Goal: Information Seeking & Learning: Find specific fact

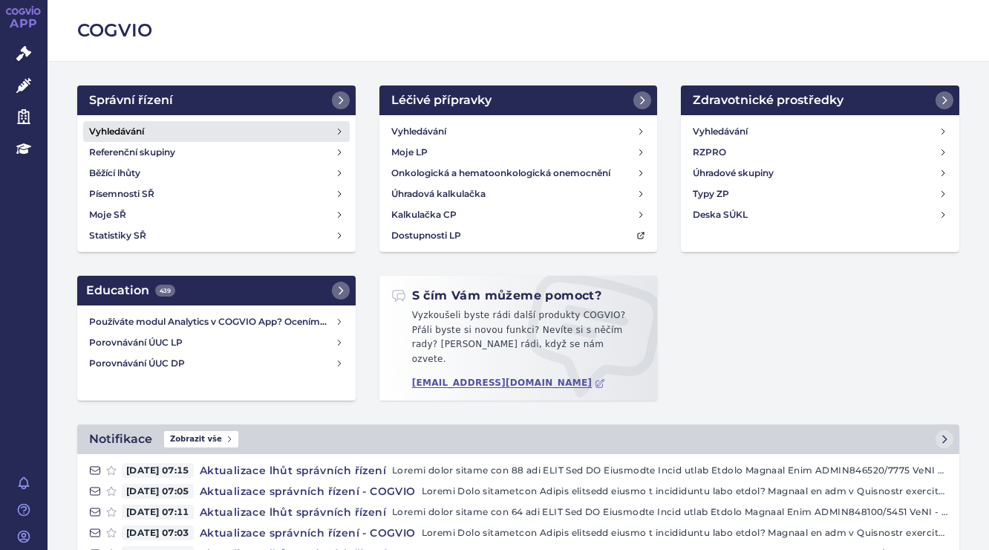
click at [137, 124] on h4 "Vyhledávání" at bounding box center [116, 131] width 55 height 15
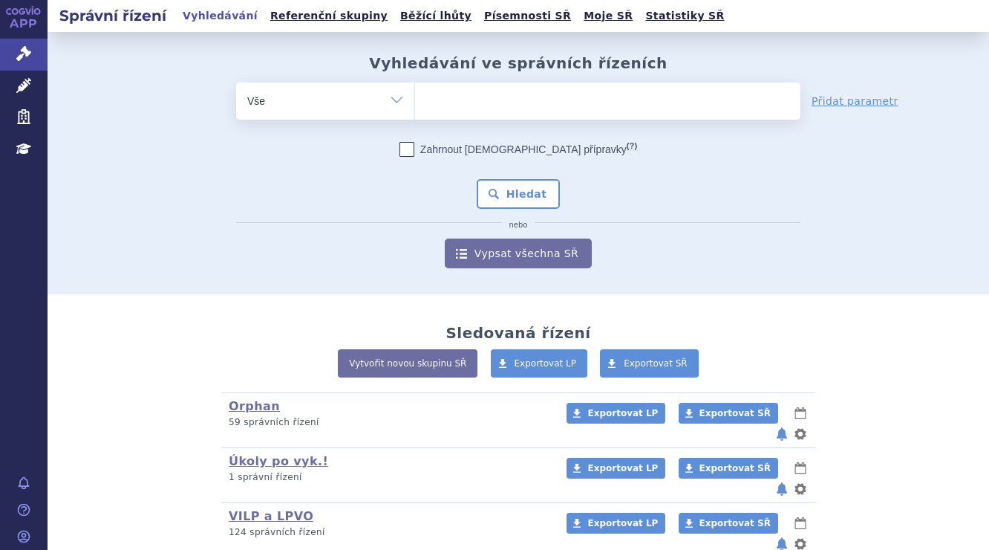
click at [440, 98] on ul at bounding box center [607, 97] width 385 height 31
click at [415, 98] on select at bounding box center [414, 100] width 1 height 37
paste input "Zilbrysq"
type input "Zilbrysq"
select select "Zilbrysq"
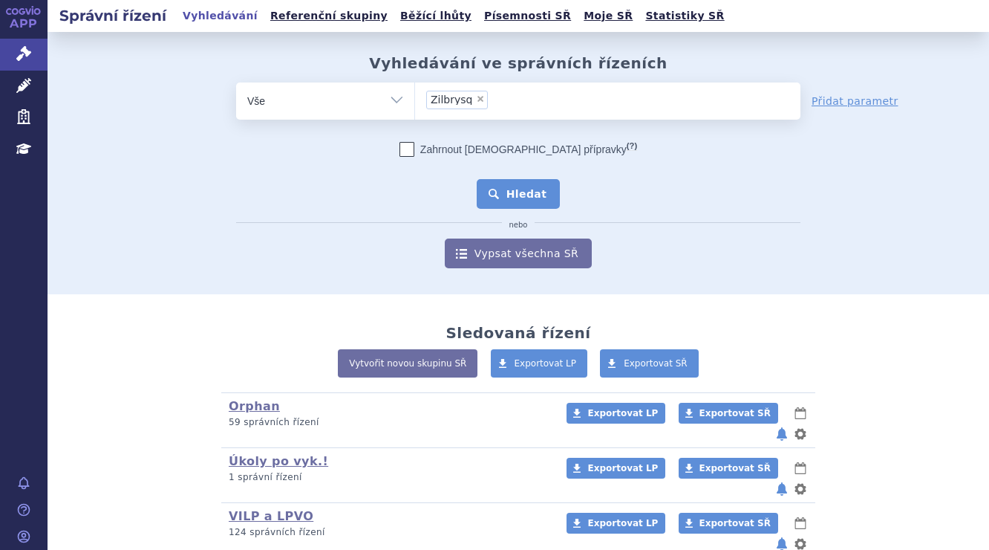
click at [515, 186] on button "Hledat" at bounding box center [519, 194] width 84 height 30
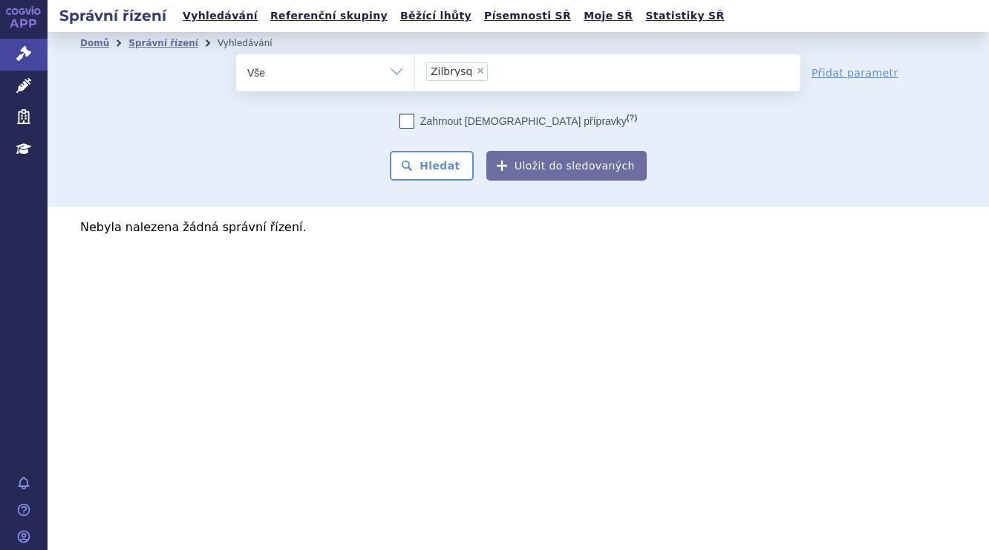
click at [397, 67] on select "Vše Spisová značka Typ SŘ Přípravek/SUKL kód Účastník/Držitel" at bounding box center [325, 70] width 178 height 33
click at [764, 163] on div "Zahrnout bratrské přípravky (?) * Pozor, hledání dle vyhledávacího parametru In…" at bounding box center [518, 147] width 564 height 67
click at [477, 67] on span "×" at bounding box center [480, 70] width 9 height 9
click at [415, 67] on select "Zilbrysq" at bounding box center [414, 71] width 1 height 37
select select
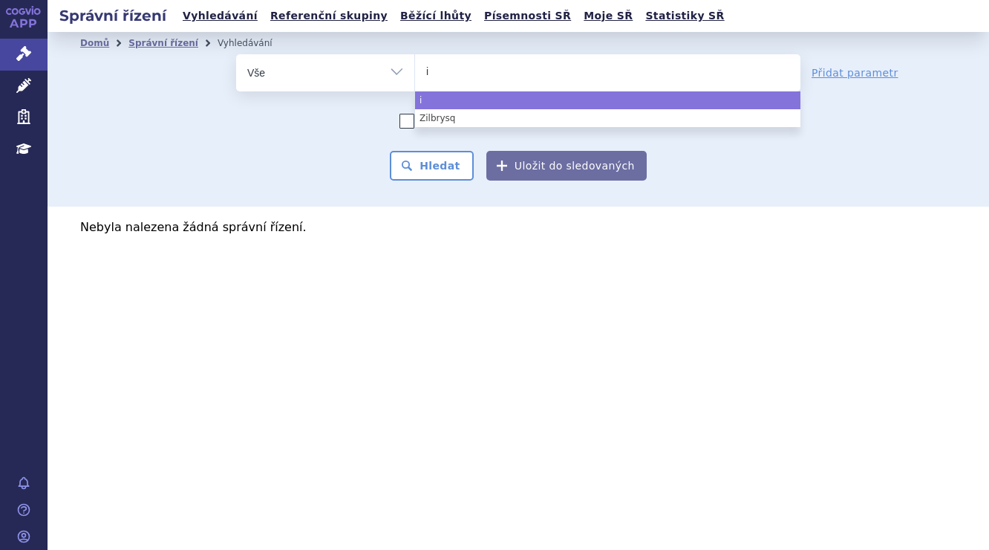
type input "iq"
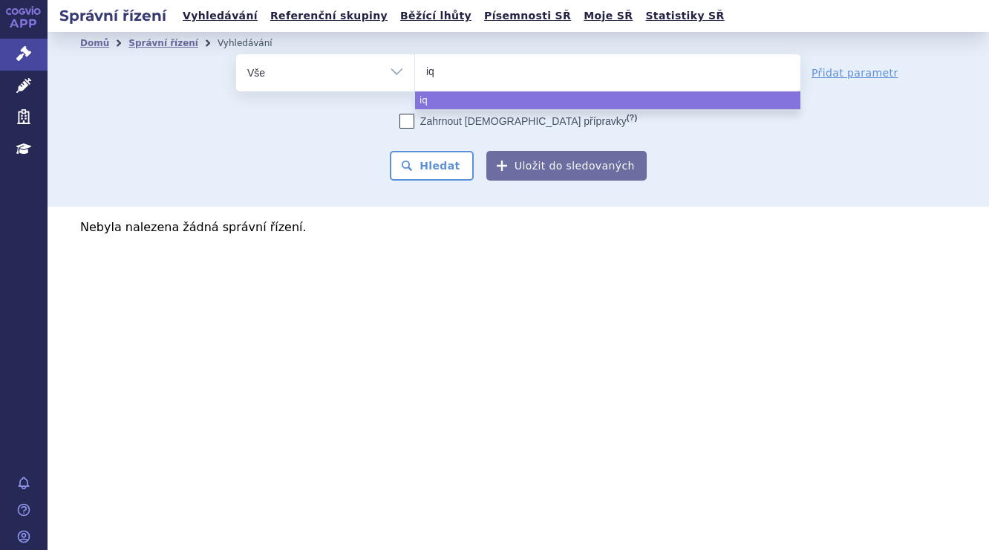
type input "iqi"
type input "iqir"
type input "iqirv"
type input "iqirvo"
select select "iqirvo"
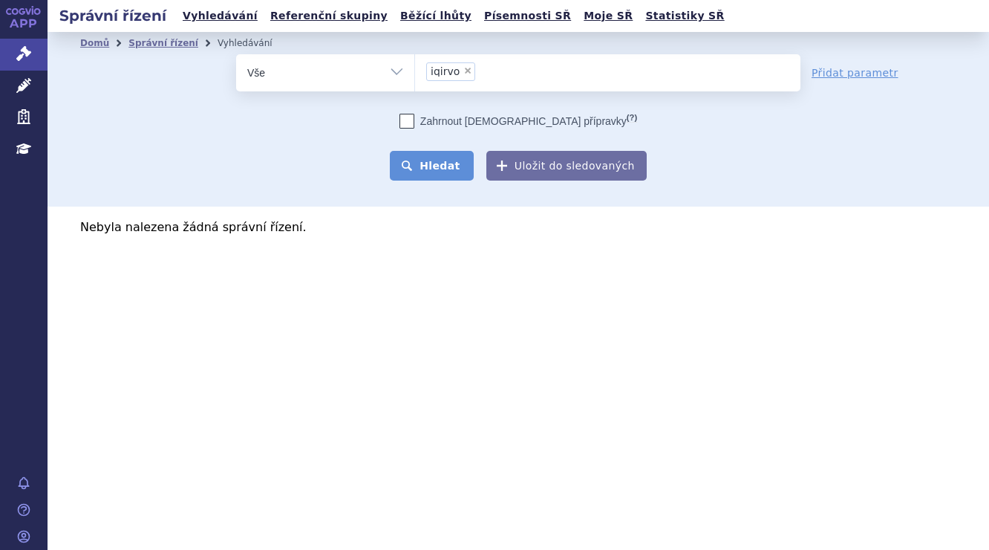
click at [447, 163] on button "Hledat" at bounding box center [432, 166] width 84 height 30
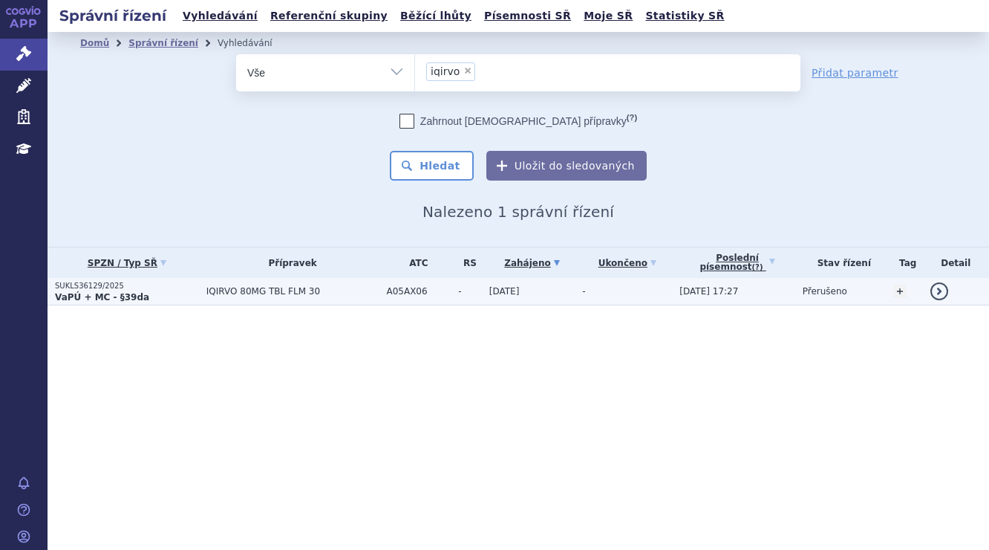
click at [167, 289] on p "SUKLS36129/2025" at bounding box center [127, 286] width 144 height 10
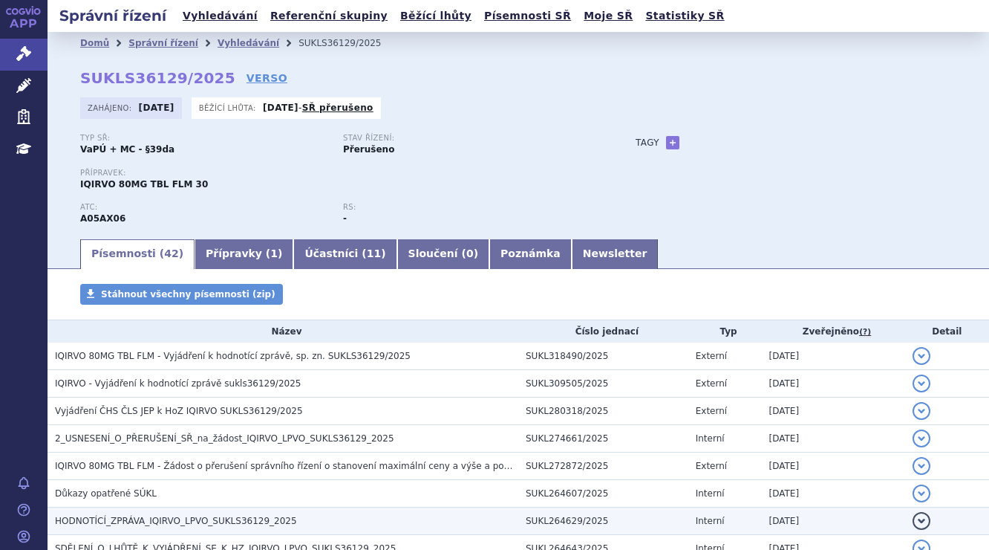
click at [210, 519] on span "HODNOTÍCÍ_ZPRÁVA_IQIRVO_LPVO_SUKLS36129_2025" at bounding box center [176, 520] width 242 height 10
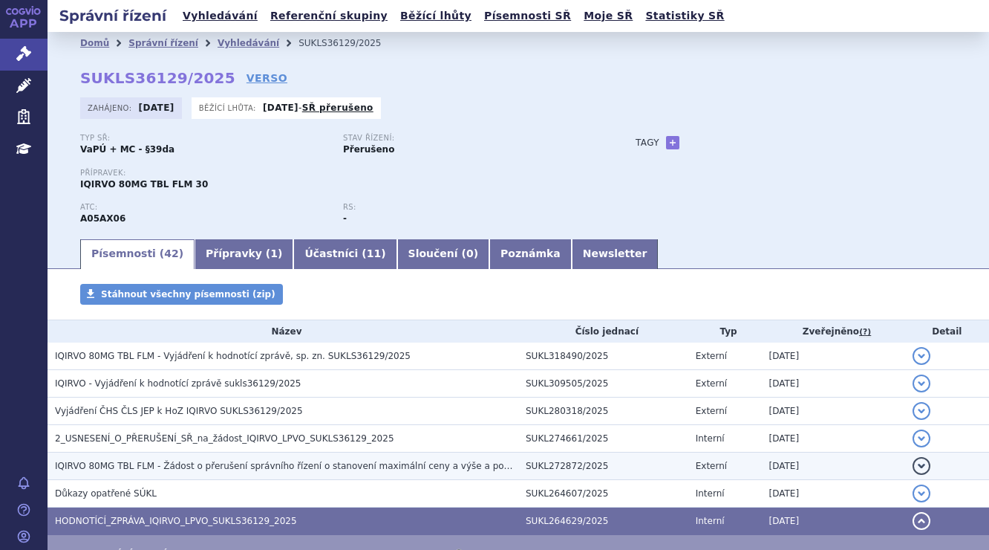
scroll to position [149, 0]
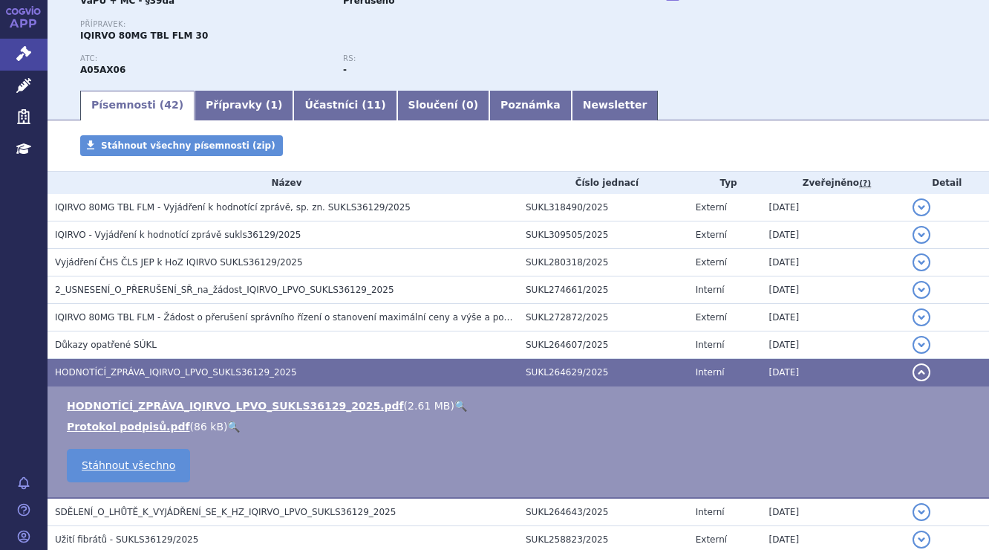
click at [454, 402] on link "🔍" at bounding box center [460, 406] width 13 height 12
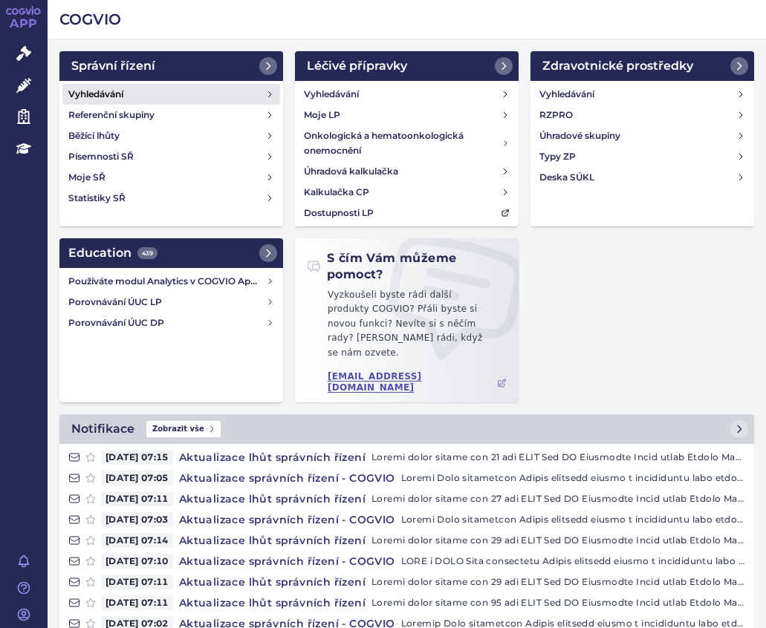
click at [123, 90] on h4 "Vyhledávání" at bounding box center [95, 94] width 55 height 15
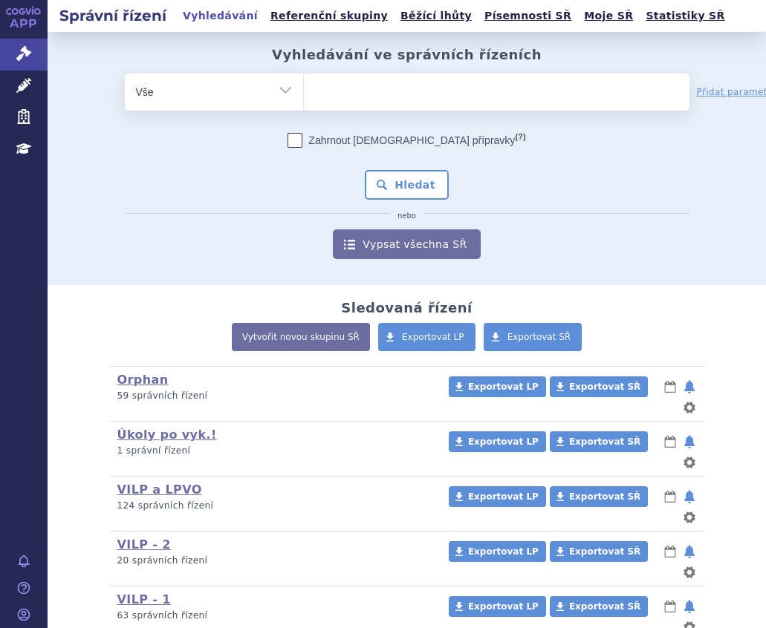
click at [371, 81] on ul at bounding box center [496, 89] width 385 height 31
click at [304, 81] on select at bounding box center [303, 91] width 1 height 37
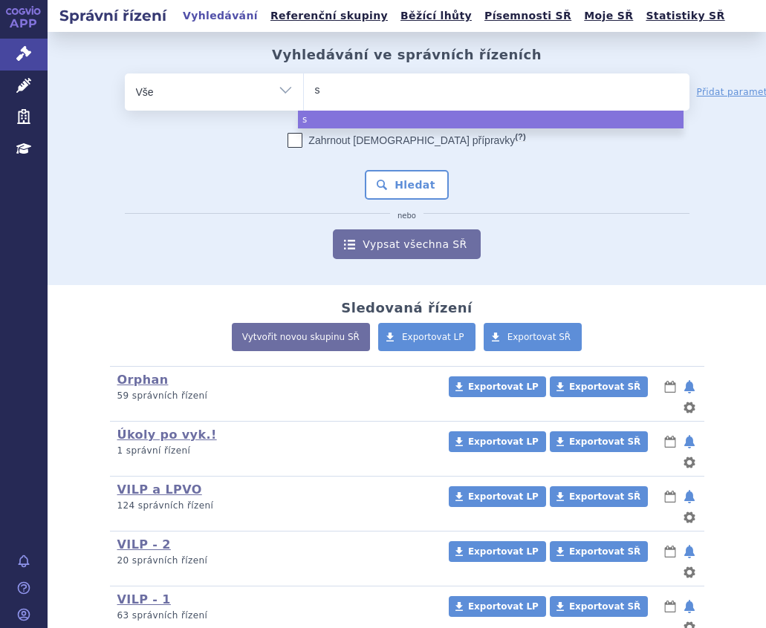
type input "sk"
type input "sky"
type input "skyc"
type input "skycl"
type input "skycla"
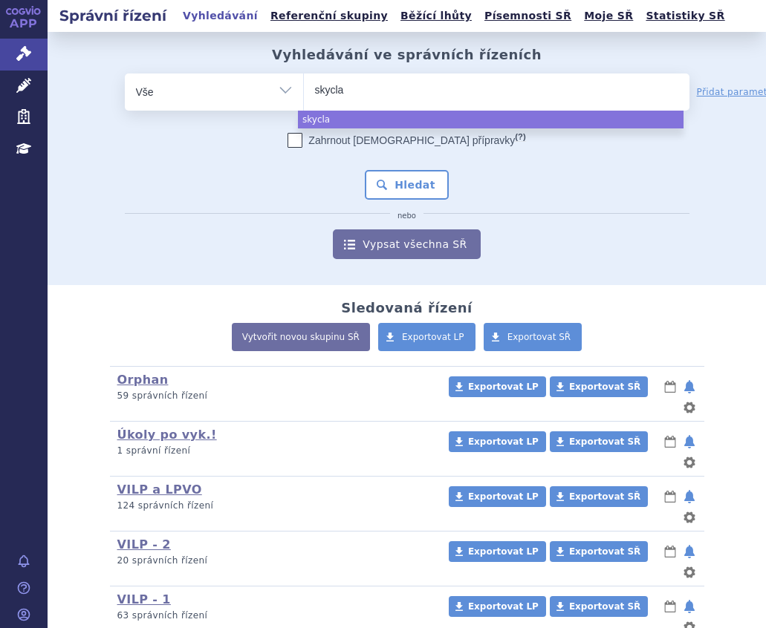
type input "skyclar"
type input "skyclary"
type input "skyclarys"
select select "skyclarys"
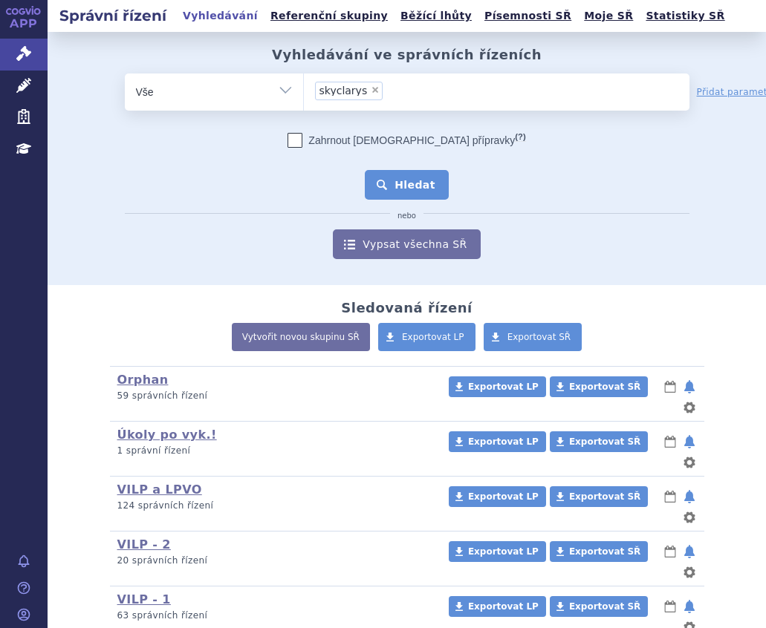
click at [399, 185] on button "Hledat" at bounding box center [407, 185] width 84 height 30
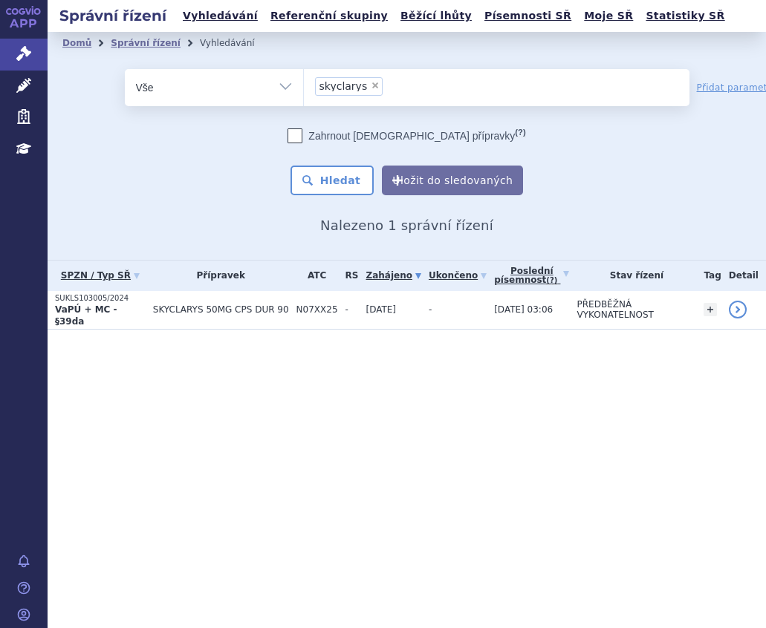
click at [124, 319] on section "Domů Správní řízení Vyhledávání Vyhledávání ve správních řízeních odstranit Vše" at bounding box center [407, 210] width 718 height 357
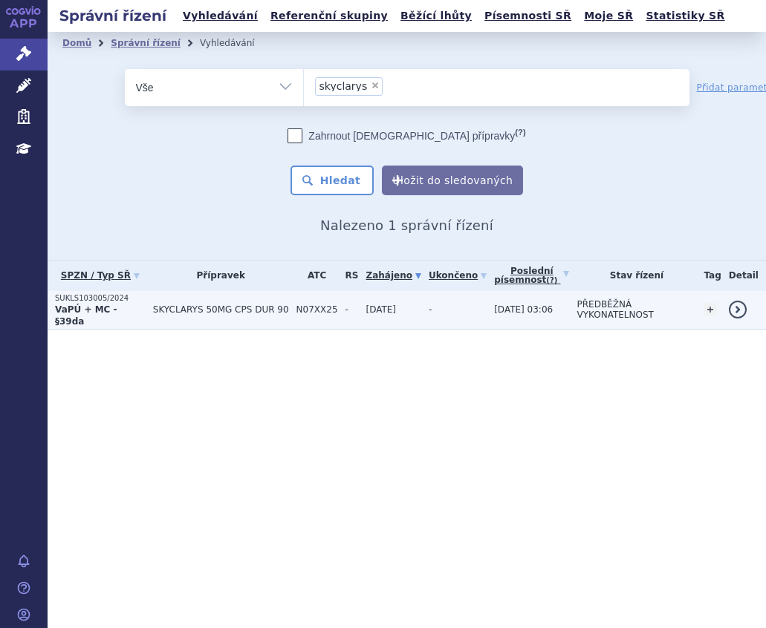
click at [127, 302] on p "SUKLS103005/2024" at bounding box center [100, 298] width 91 height 10
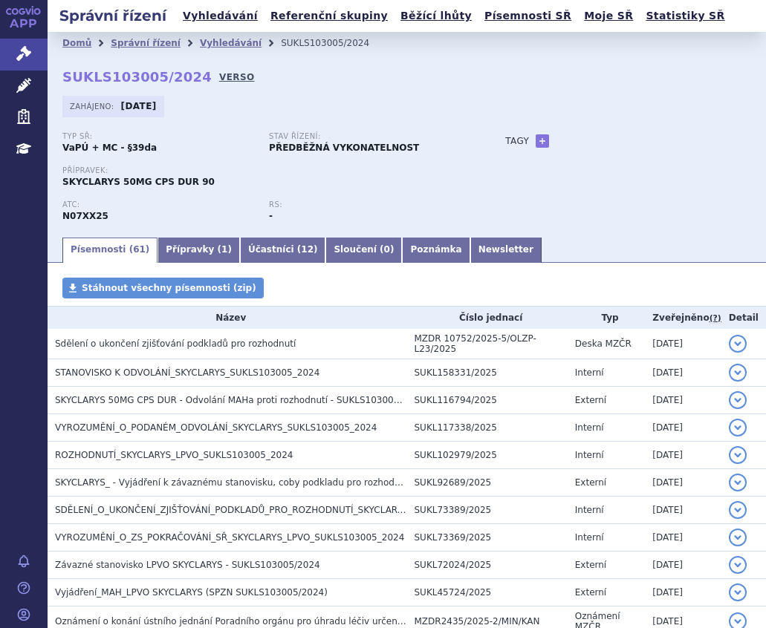
click at [219, 78] on link "VERSO" at bounding box center [237, 77] width 36 height 15
